Goal: Subscribe to service/newsletter

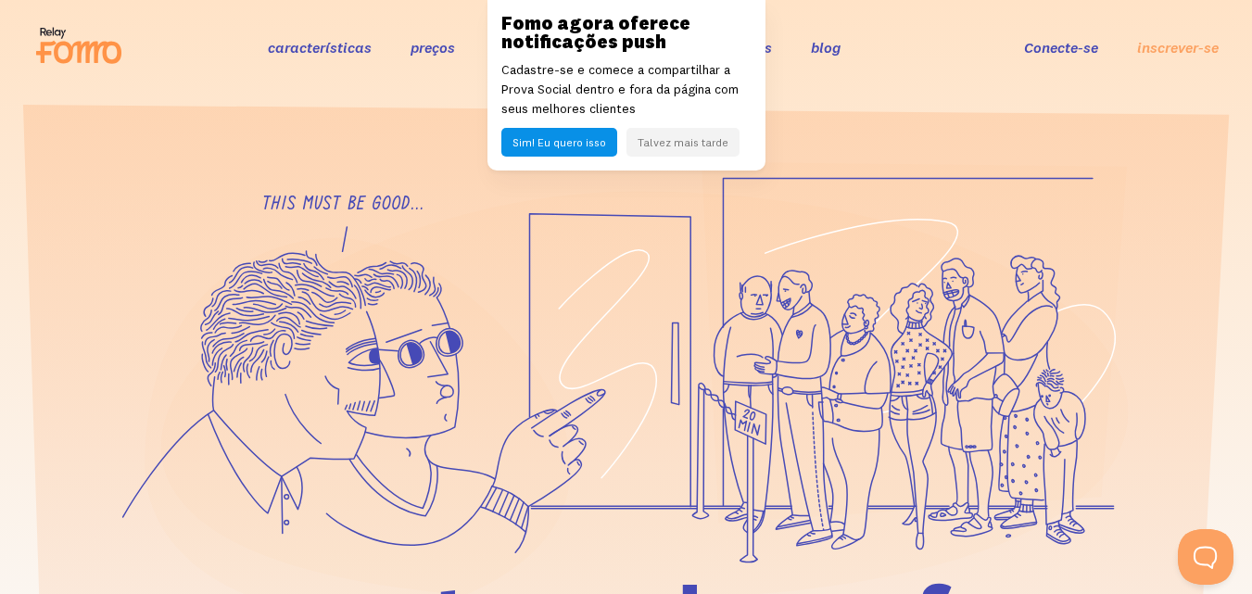
click at [576, 141] on font "Sim! Eu quero isso" at bounding box center [559, 142] width 94 height 14
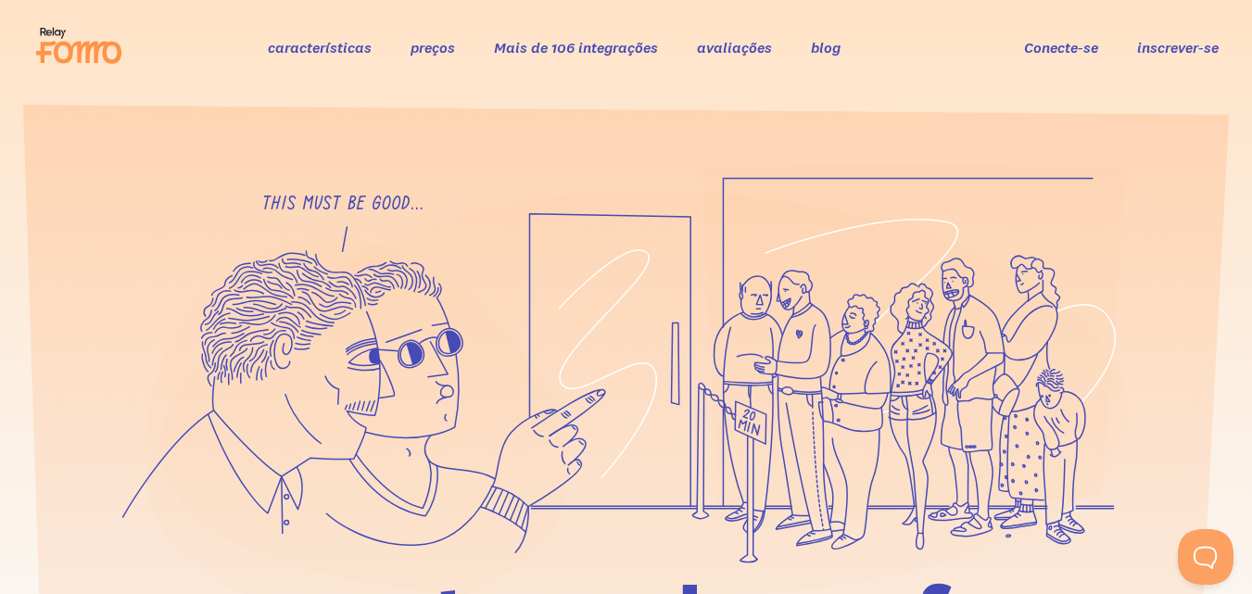
click at [1150, 42] on font "inscrever-se" at bounding box center [1178, 47] width 82 height 19
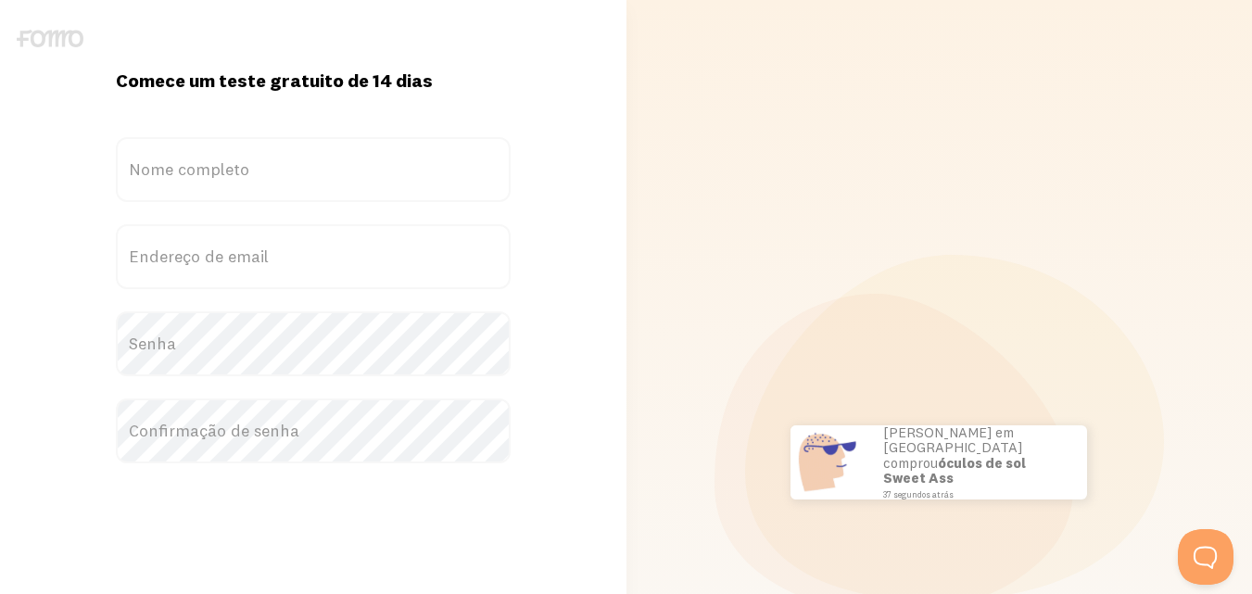
click at [179, 180] on label "Nome completo" at bounding box center [313, 169] width 395 height 65
click at [179, 180] on input "Nome completo" at bounding box center [313, 169] width 395 height 65
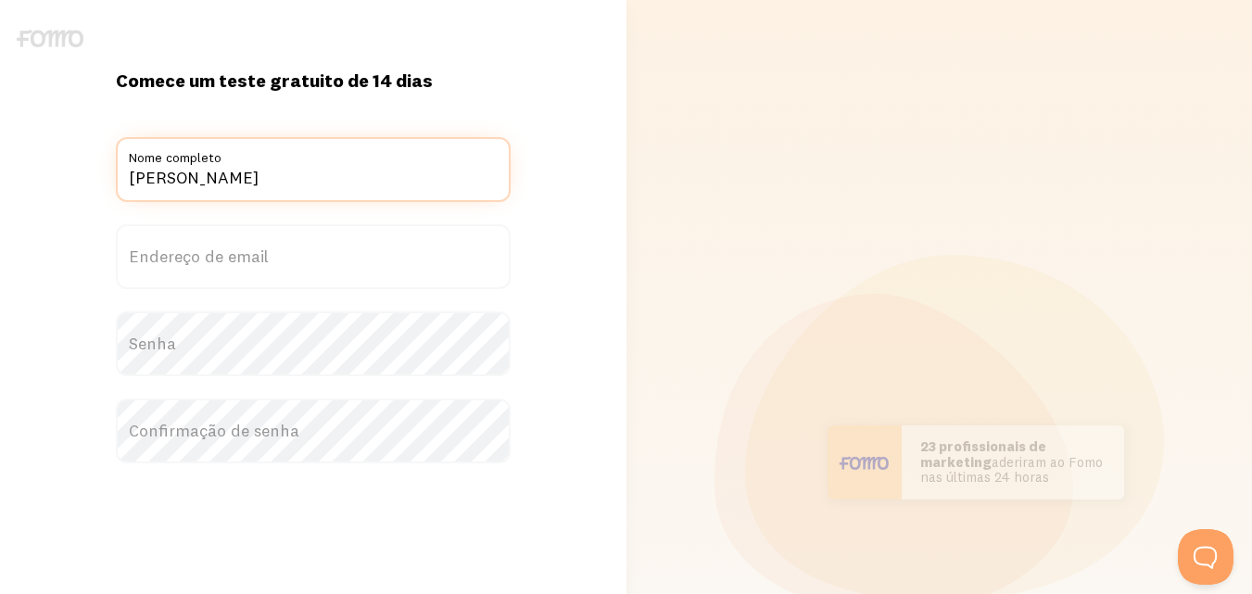
type input "Júlia João"
click at [239, 258] on font "Endereço de email" at bounding box center [199, 256] width 140 height 21
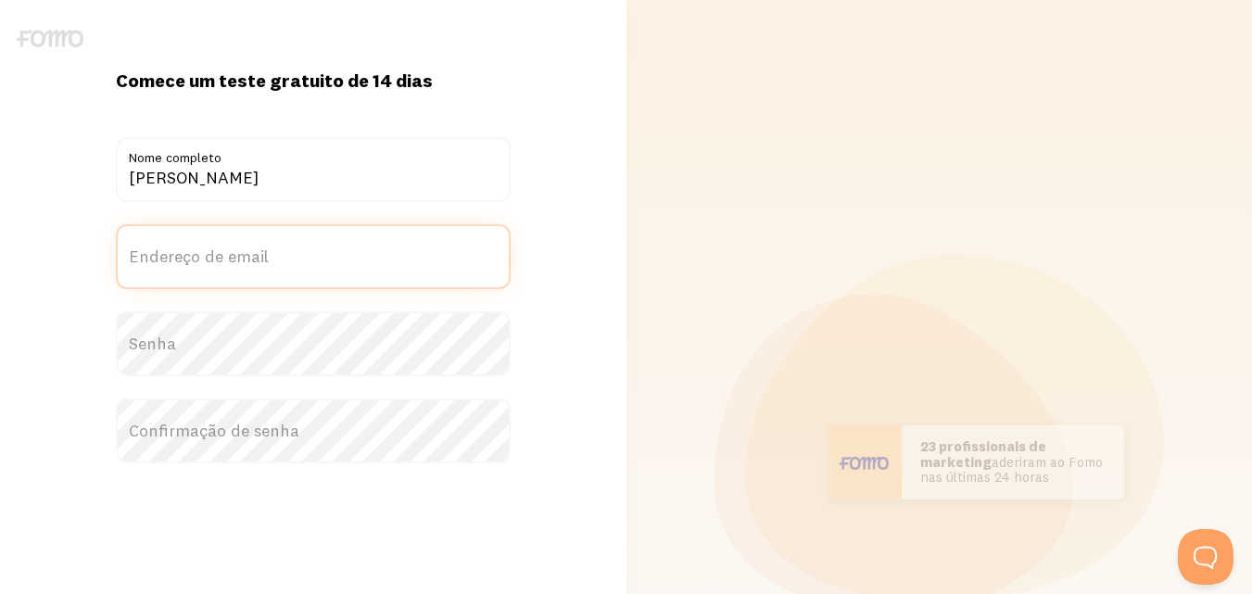
click at [239, 258] on input "Endereço de email" at bounding box center [313, 256] width 395 height 65
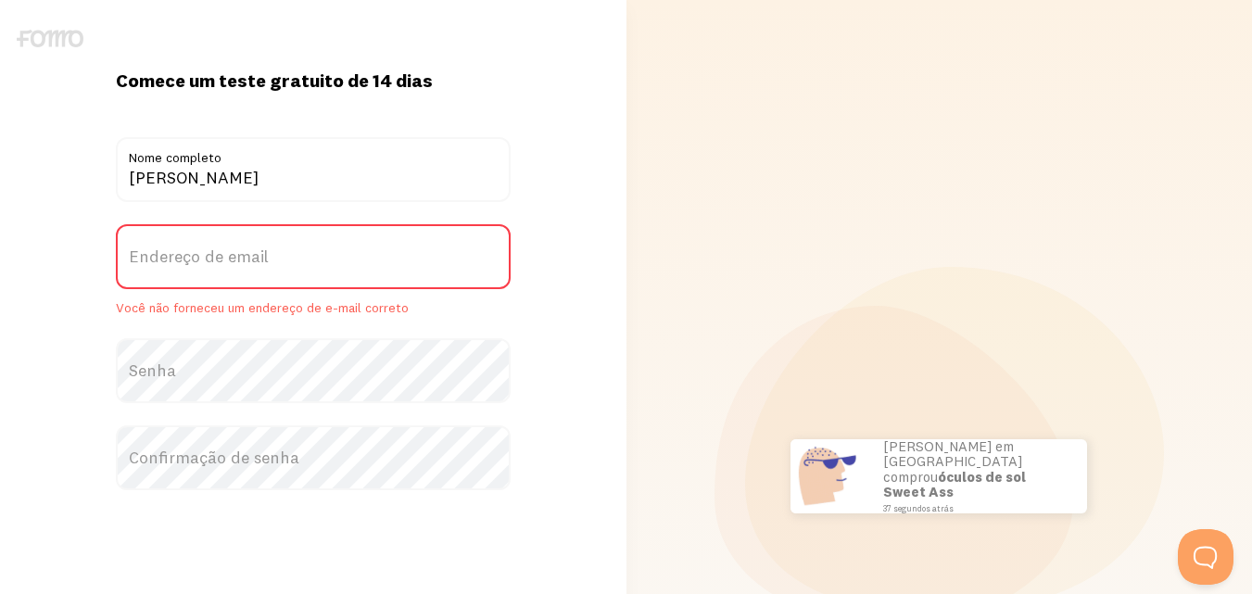
drag, startPoint x: 244, startPoint y: 251, endPoint x: 163, endPoint y: 255, distance: 80.7
click at [163, 255] on font "Endereço de email" at bounding box center [199, 256] width 140 height 21
click at [163, 255] on input "Endereço de email" at bounding box center [313, 256] width 395 height 65
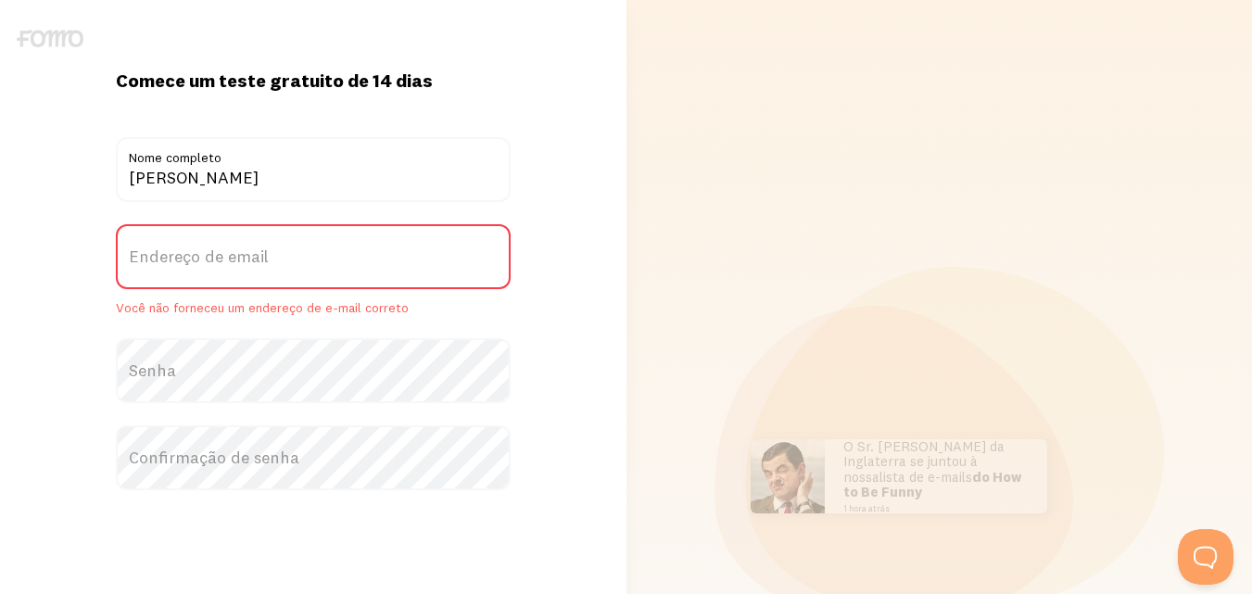
drag, startPoint x: 163, startPoint y: 255, endPoint x: 155, endPoint y: 265, distance: 13.2
click at [155, 265] on font "Endereço de email" at bounding box center [199, 256] width 140 height 21
click at [155, 265] on input "Endereço de email" at bounding box center [313, 256] width 395 height 65
click at [155, 265] on font "Endereço de email" at bounding box center [199, 256] width 140 height 21
click at [155, 265] on input "Endereço de email" at bounding box center [313, 256] width 395 height 65
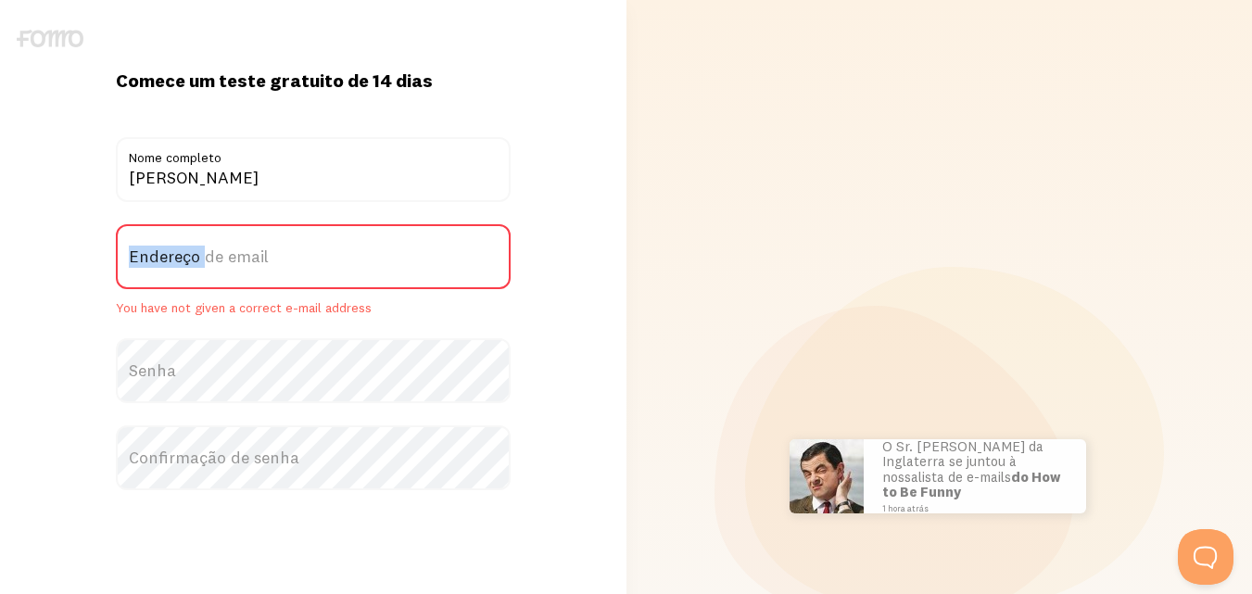
click at [155, 265] on font "Endereço de email" at bounding box center [199, 256] width 140 height 21
click at [155, 265] on input "Endereço de email" at bounding box center [313, 256] width 395 height 65
paste input "agenciadacozinhamz@gmail.com"
type input "agenciadacozinhamz@gmail.com"
click at [201, 358] on label "Senha" at bounding box center [313, 370] width 395 height 65
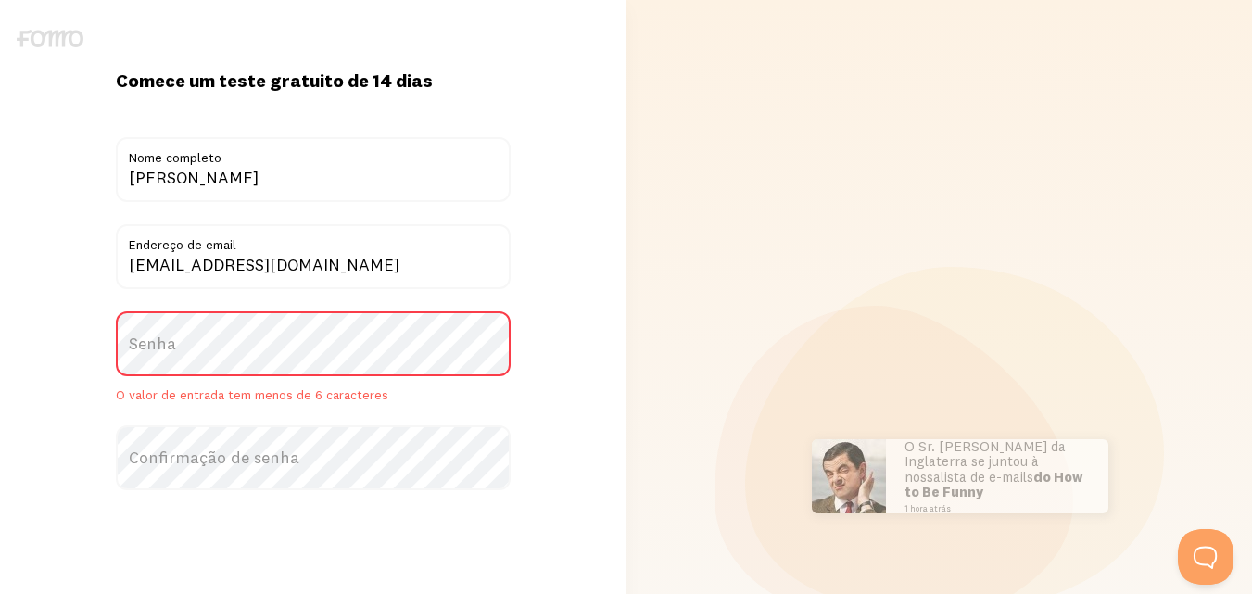
click at [164, 360] on label "Senha" at bounding box center [313, 343] width 395 height 65
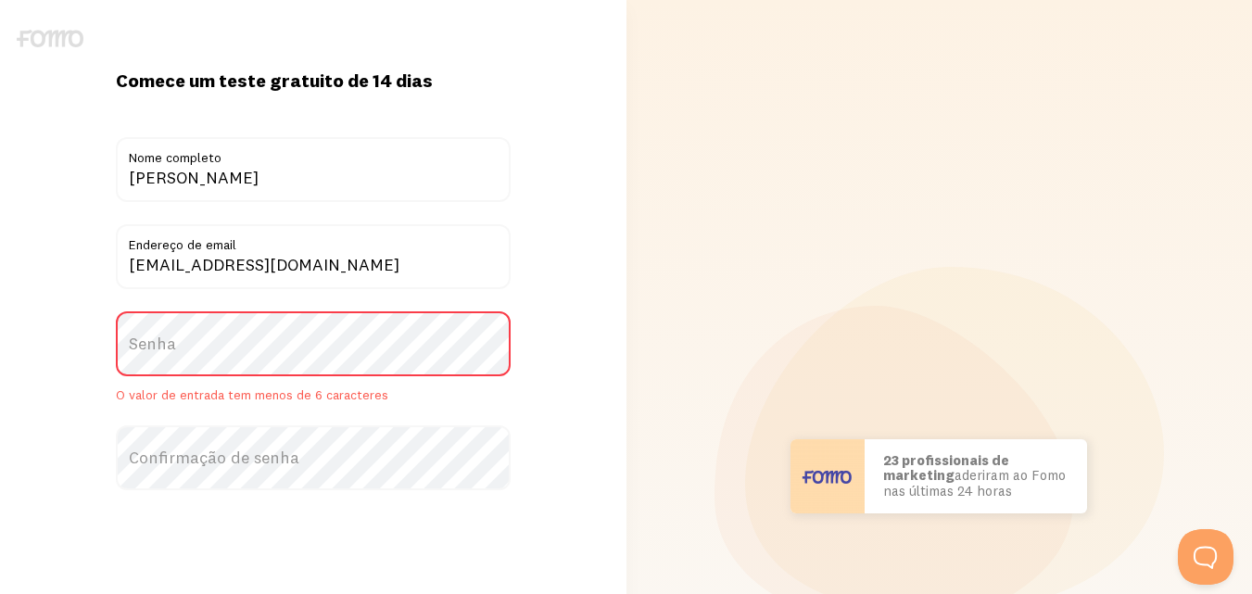
click at [171, 344] on font "Senha" at bounding box center [152, 343] width 47 height 21
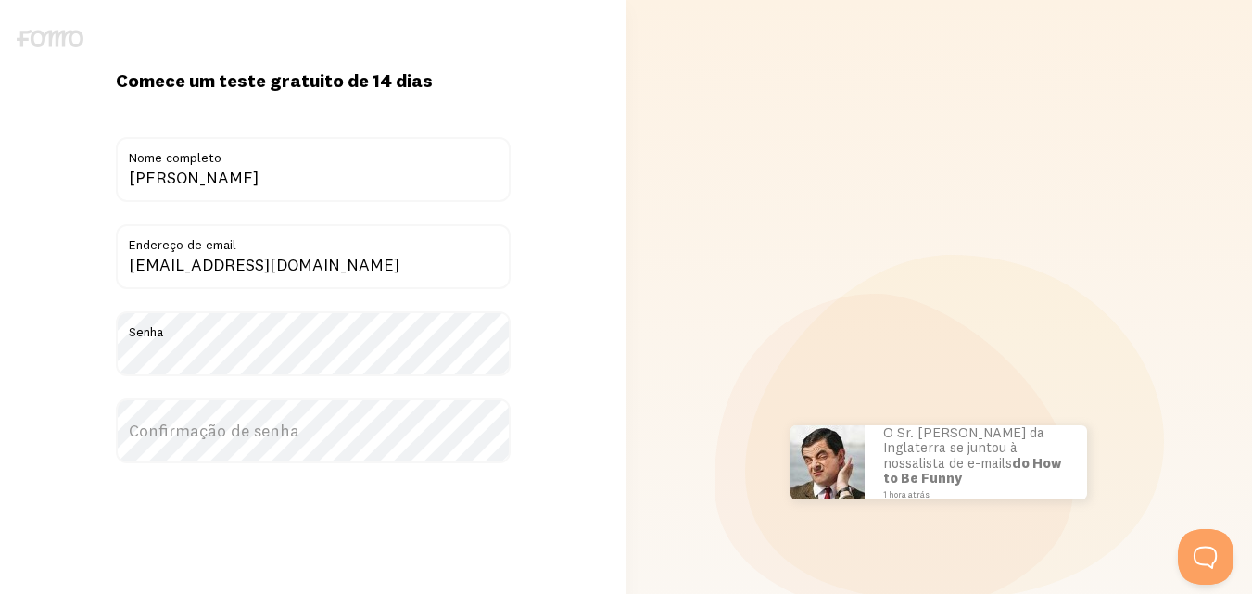
click at [179, 427] on font "Confirmação de senha" at bounding box center [214, 430] width 170 height 21
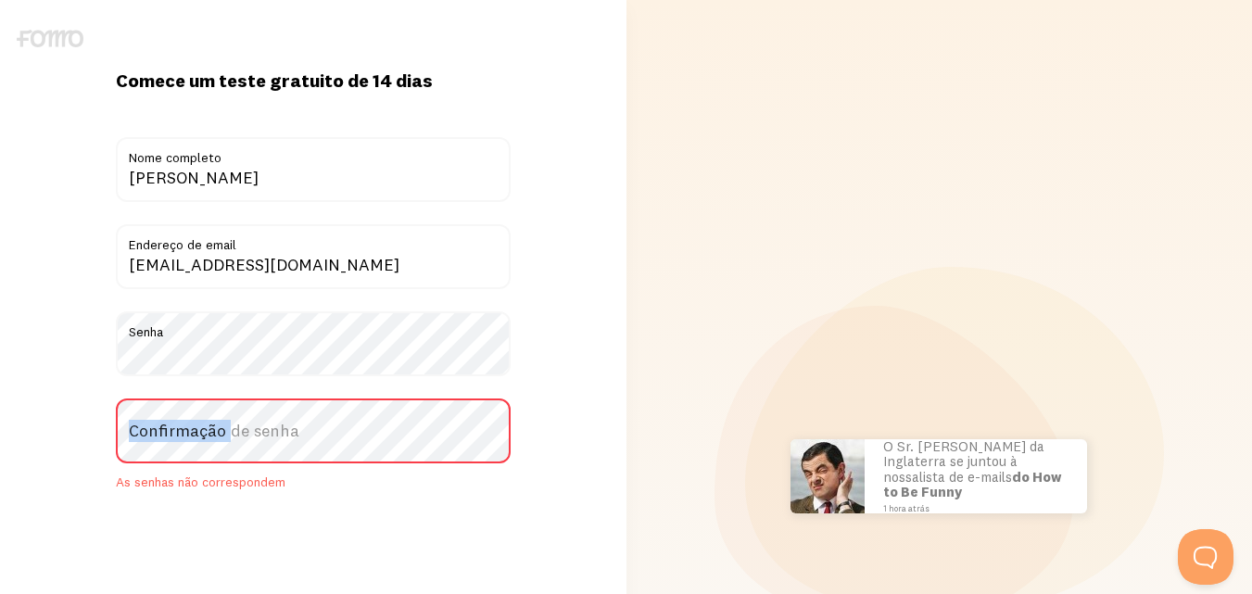
click at [179, 427] on font "Confirmação de senha" at bounding box center [214, 430] width 170 height 21
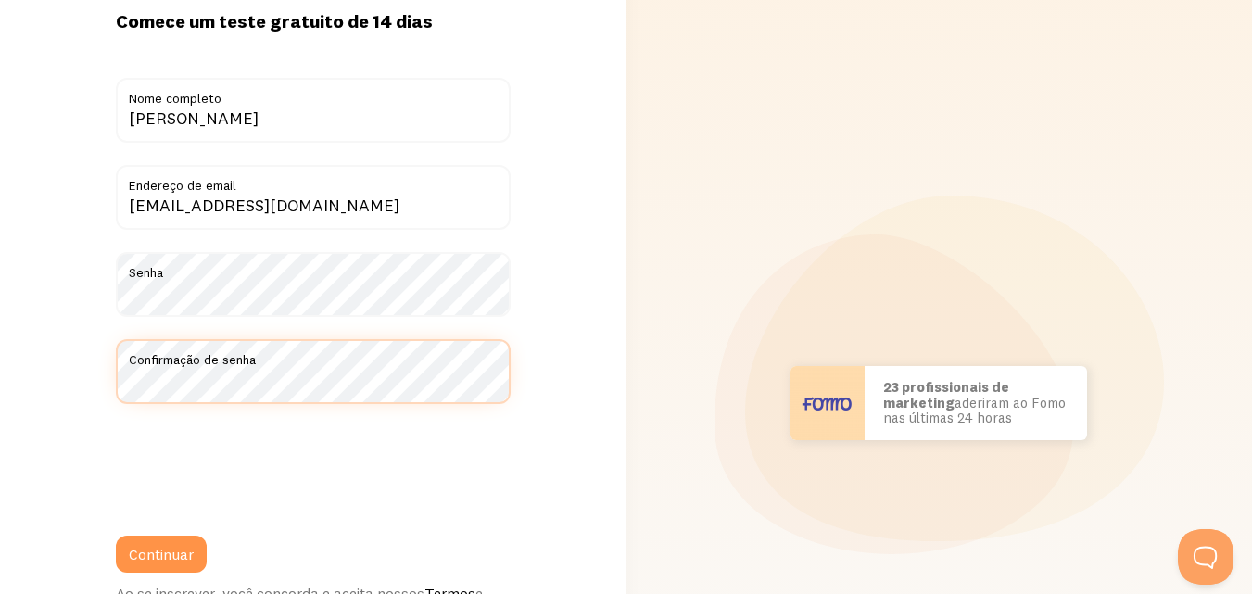
scroll to position [93, 0]
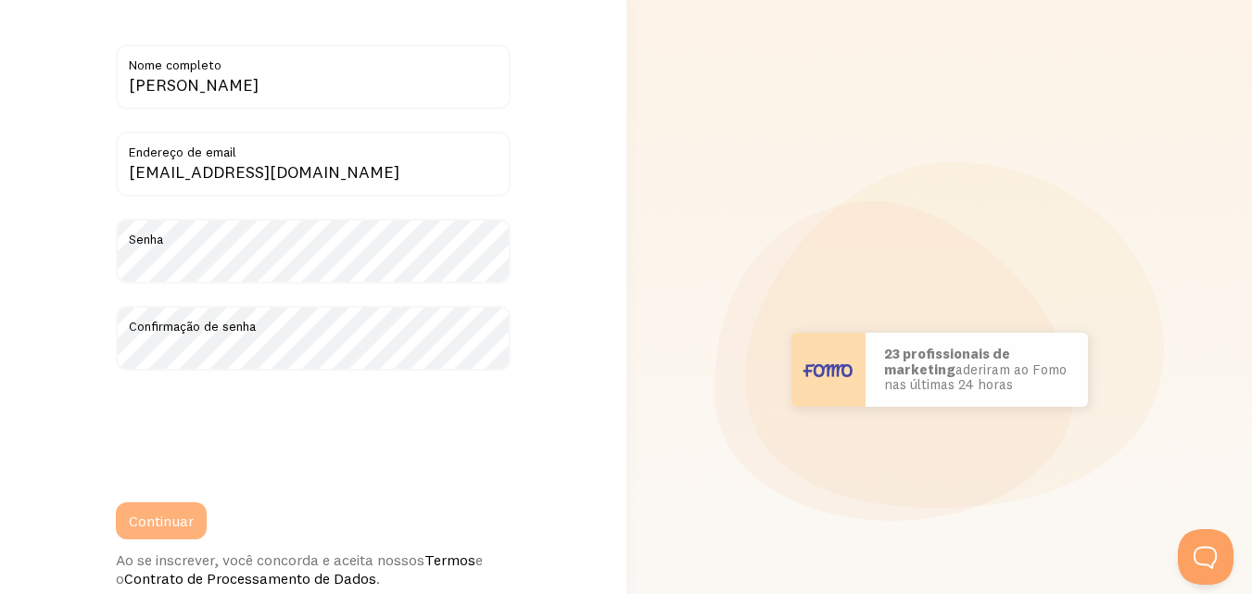
click at [159, 526] on font "Continuar" at bounding box center [161, 520] width 65 height 19
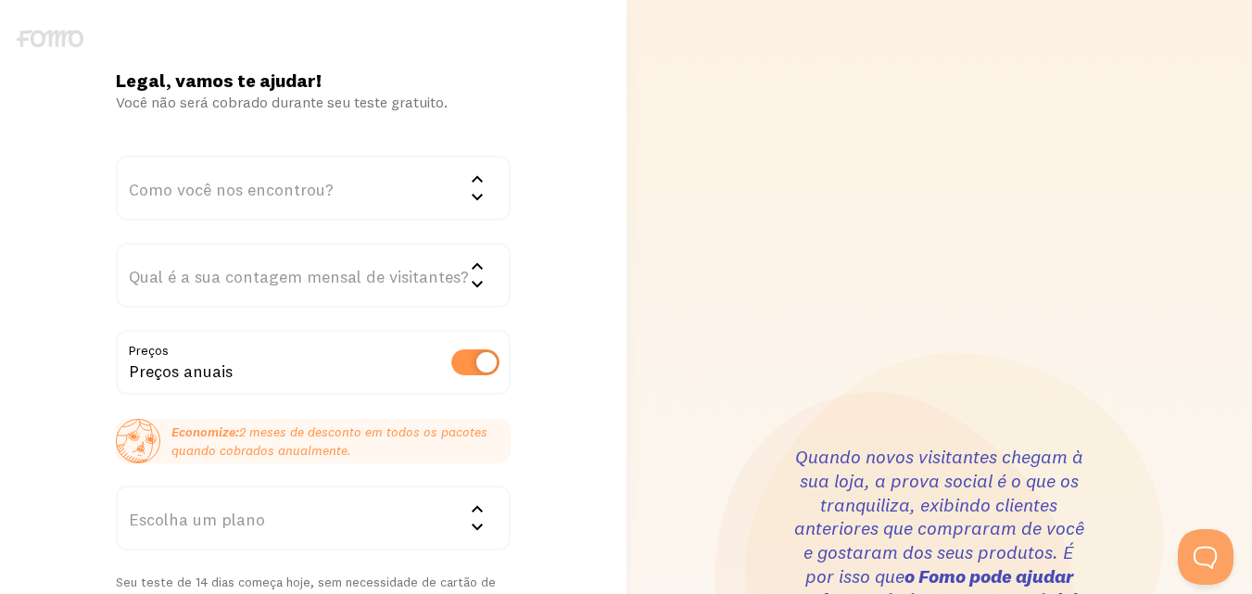
click at [383, 173] on div "Como você nos encontrou?" at bounding box center [313, 188] width 395 height 65
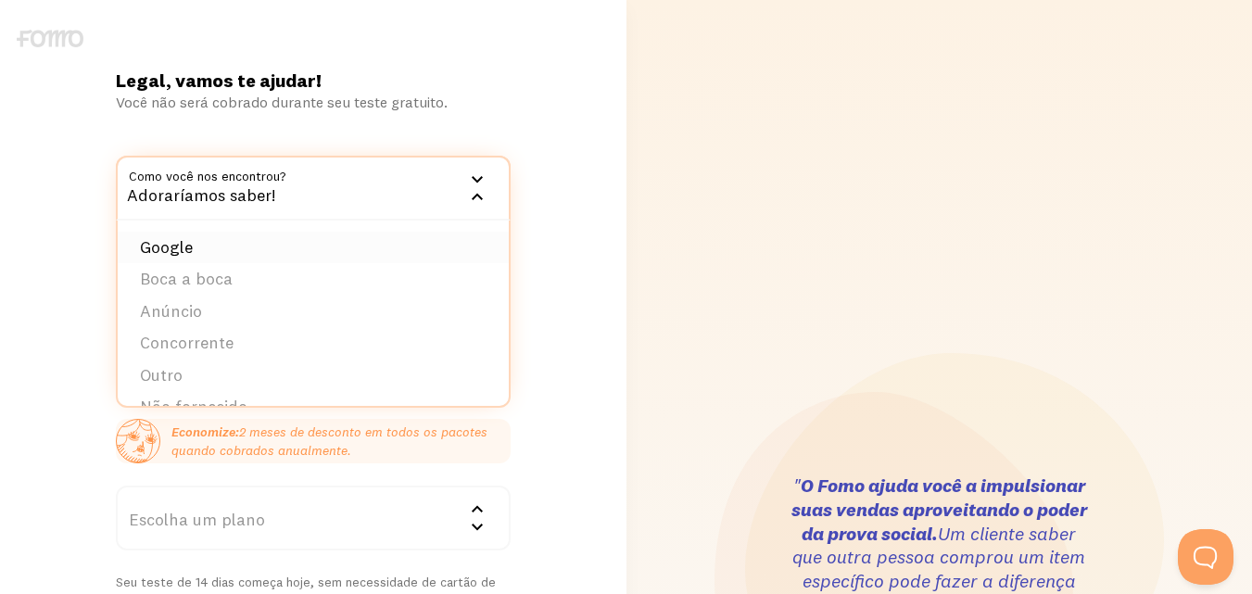
click at [229, 248] on li "Google" at bounding box center [313, 248] width 391 height 32
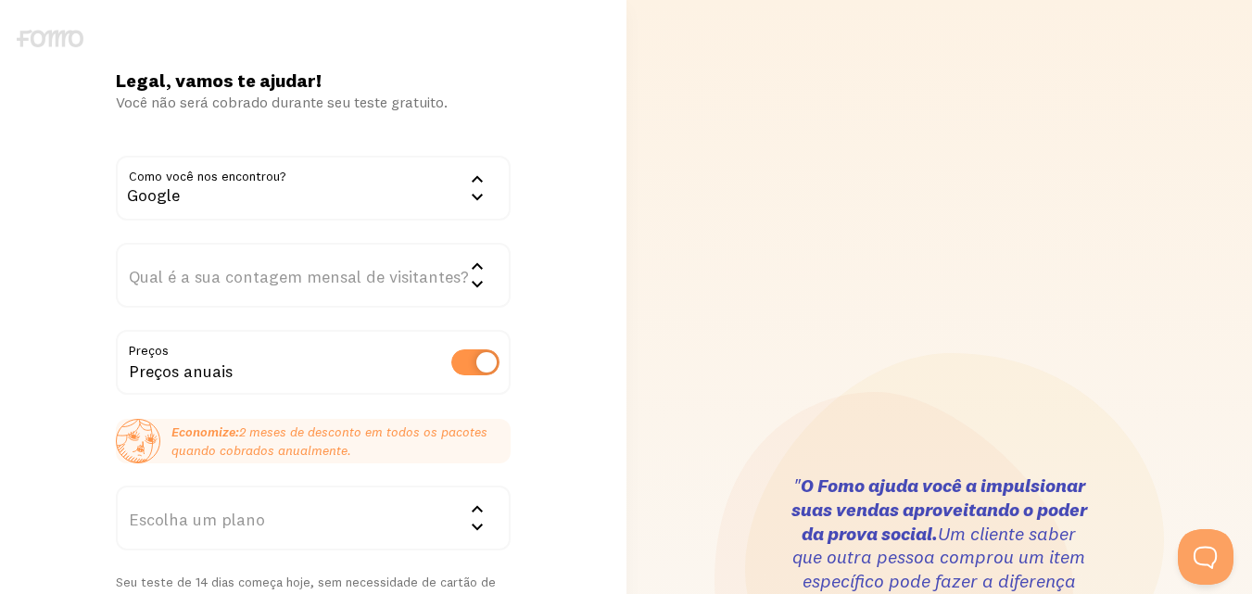
click at [229, 249] on div "Qual é a sua contagem mensal de visitantes?" at bounding box center [313, 275] width 395 height 65
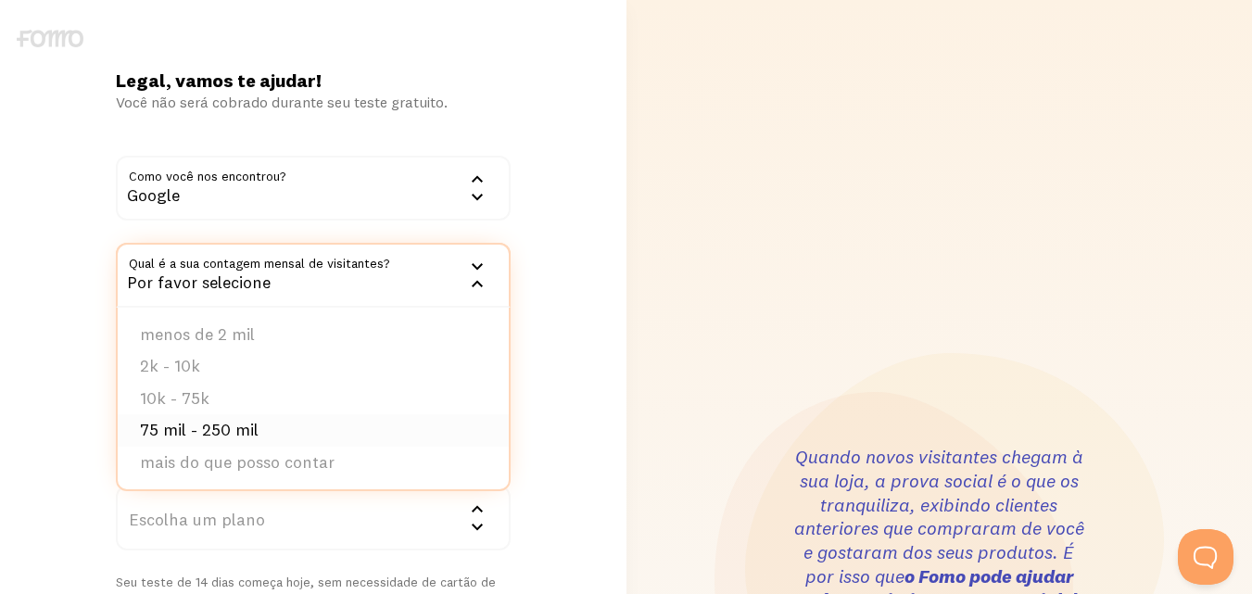
click at [264, 421] on li "75 mil - 250 mil" at bounding box center [313, 430] width 391 height 32
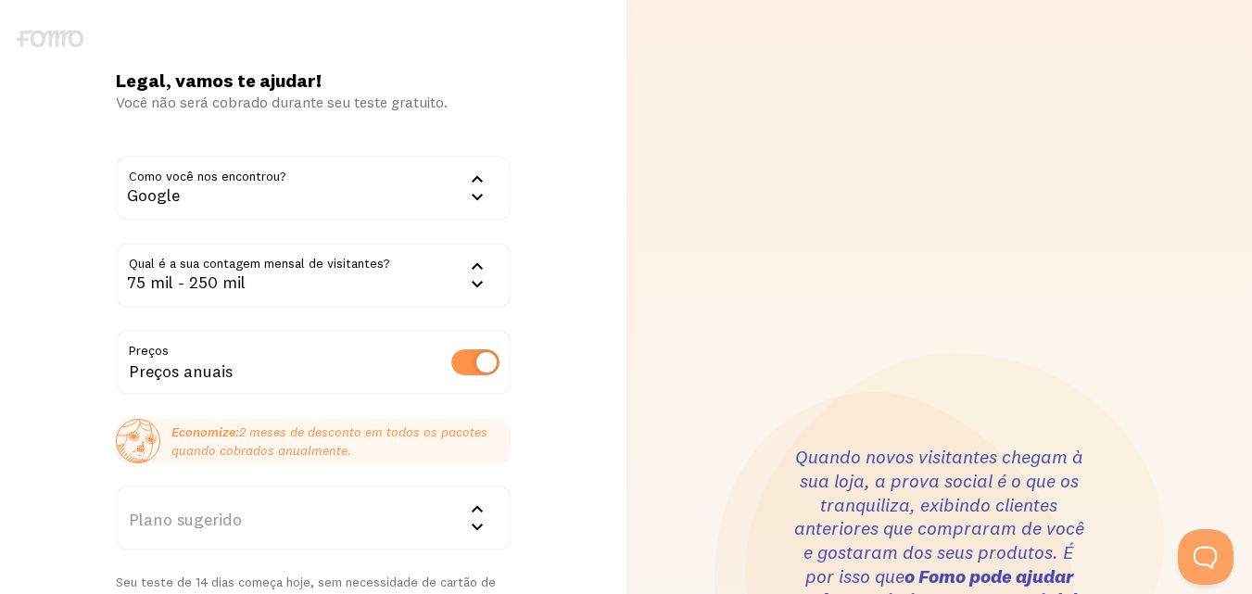
click at [480, 357] on label at bounding box center [475, 362] width 48 height 26
click at [480, 357] on input "checkbox" at bounding box center [475, 362] width 48 height 26
checkbox input "false"
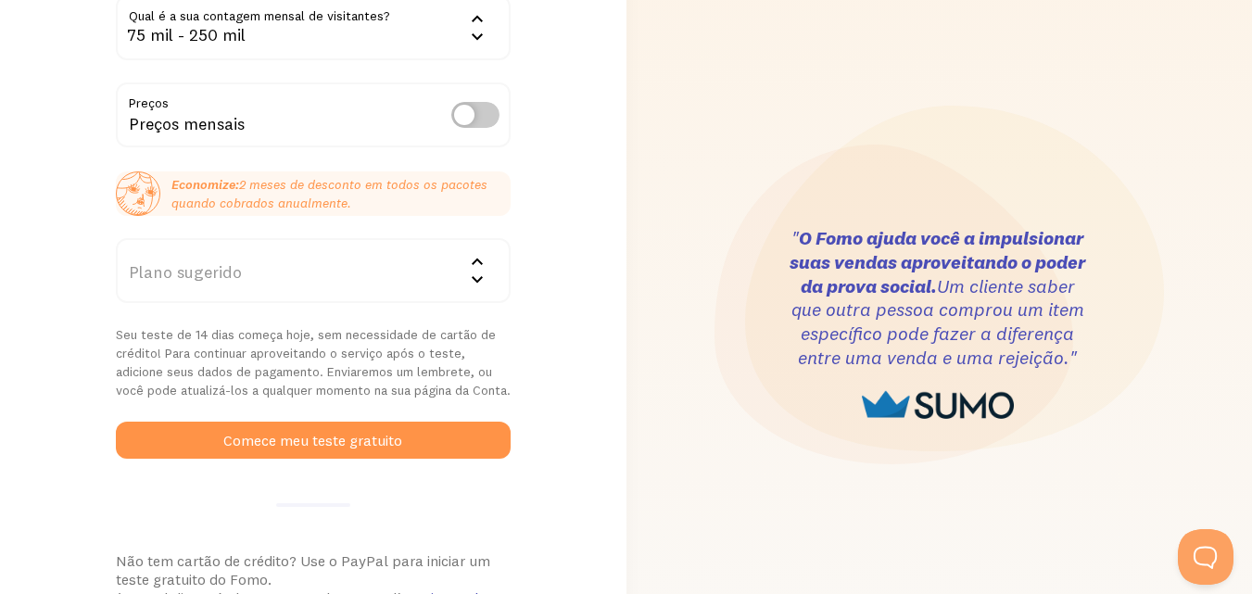
scroll to position [278, 0]
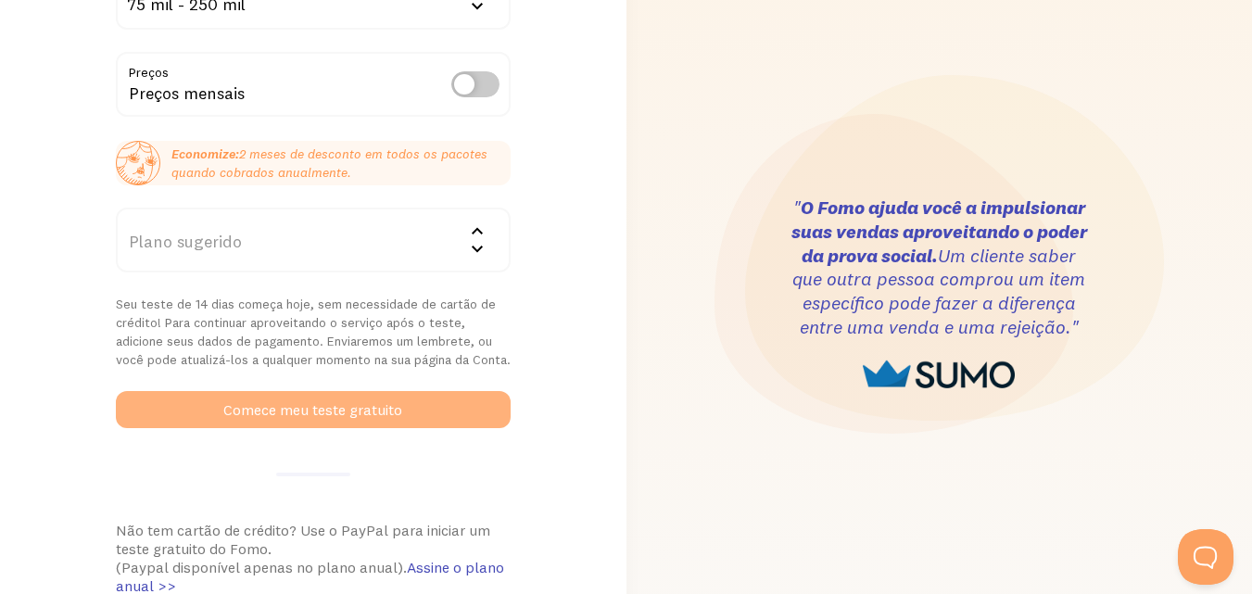
click at [388, 413] on font "Comece meu teste gratuito" at bounding box center [312, 409] width 179 height 19
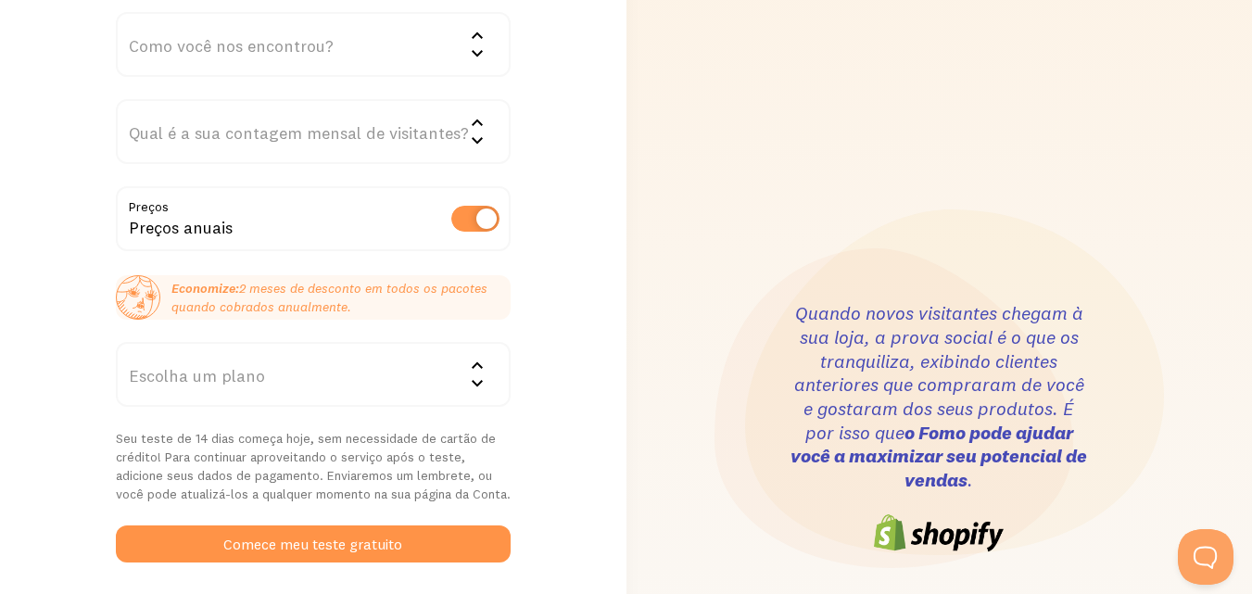
scroll to position [185, 0]
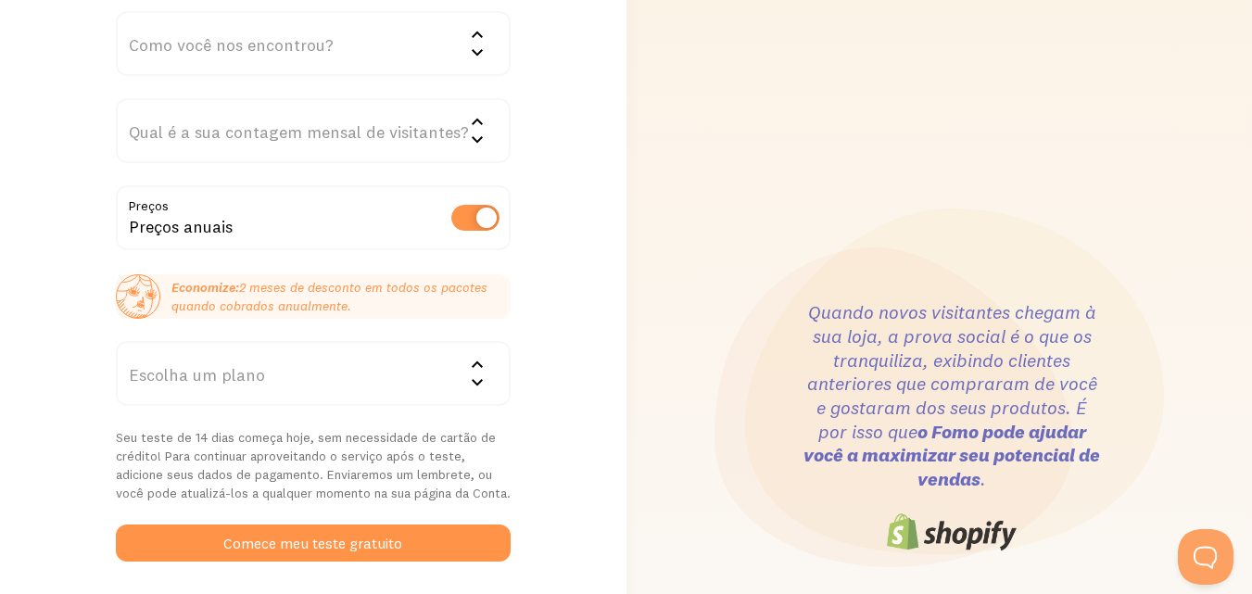
click at [387, 389] on div "Escolha um plano" at bounding box center [313, 373] width 395 height 65
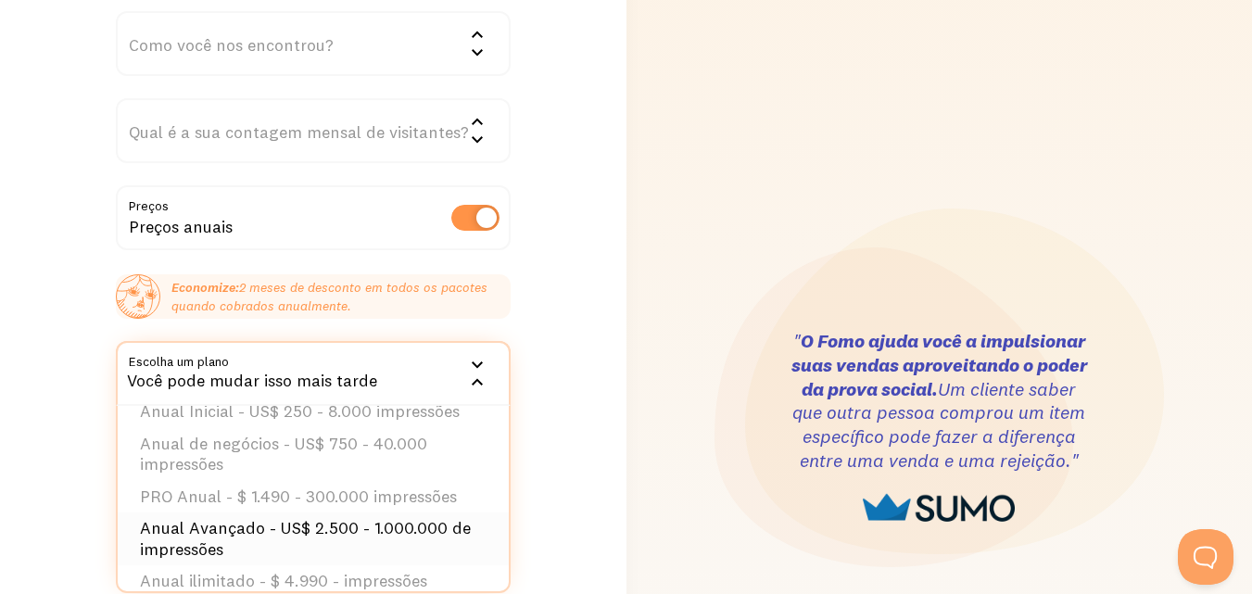
scroll to position [0, 0]
